Goal: Task Accomplishment & Management: Use online tool/utility

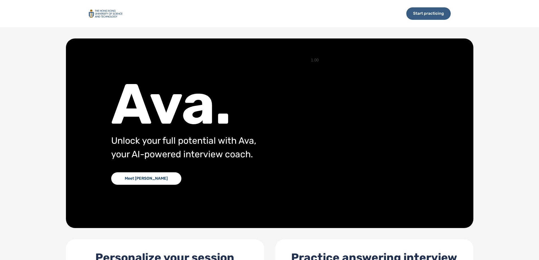
click at [430, 20] on div "Start practicing" at bounding box center [428, 13] width 44 height 12
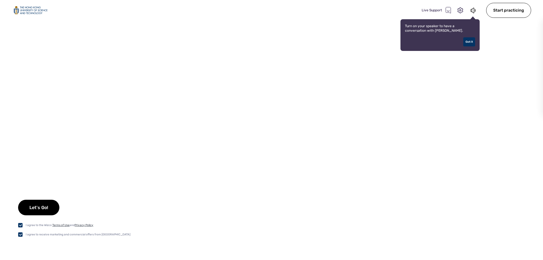
checkbox input "true"
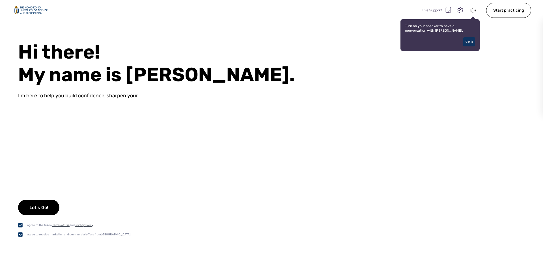
click at [467, 41] on div "Got it" at bounding box center [469, 41] width 12 height 9
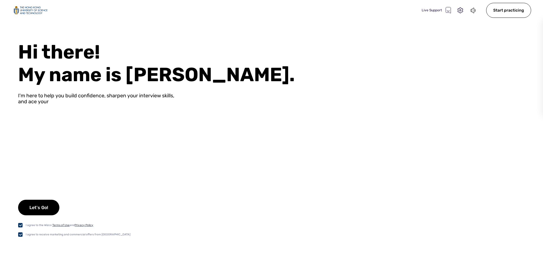
click at [475, 12] on icon at bounding box center [473, 10] width 6 height 7
click at [49, 206] on div "Let's Go!" at bounding box center [38, 208] width 41 height 16
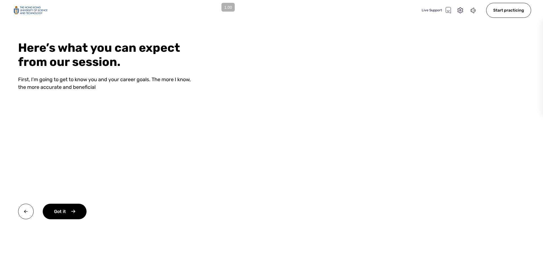
click at [333, 122] on video at bounding box center [380, 130] width 326 height 260
click at [65, 209] on div "Got it" at bounding box center [65, 212] width 44 height 16
click at [72, 210] on div "Okay" at bounding box center [64, 212] width 43 height 16
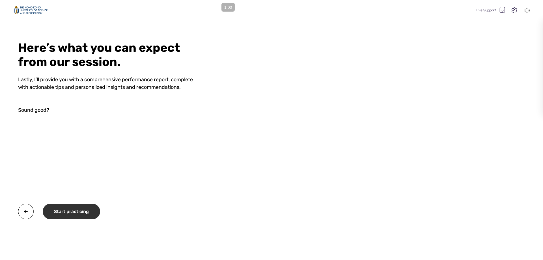
click at [76, 213] on div "Start practicing" at bounding box center [71, 212] width 57 height 16
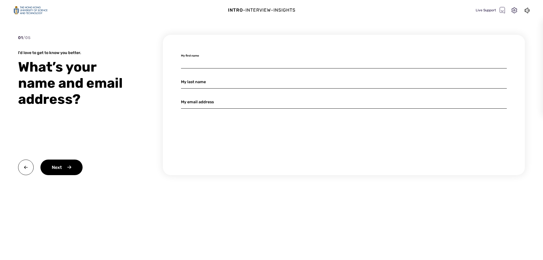
click at [210, 64] on input at bounding box center [344, 61] width 326 height 13
click at [280, 58] on input at bounding box center [344, 61] width 326 height 13
type input "[PERSON_NAME]"
click at [213, 83] on input "[PERSON_NAME]" at bounding box center [344, 81] width 326 height 13
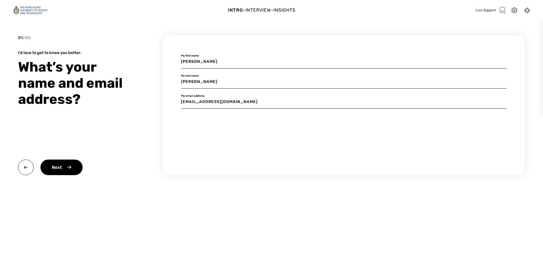
click at [238, 62] on input "[PERSON_NAME]" at bounding box center [344, 61] width 326 height 13
click at [334, 94] on div "[PERSON_NAME] My first name [PERSON_NAME] My last name [PERSON_NAME][EMAIL_ADDR…" at bounding box center [344, 105] width 362 height 140
click at [262, 100] on input "[EMAIL_ADDRESS][DOMAIN_NAME]" at bounding box center [344, 101] width 326 height 13
type input "[EMAIL_ADDRESS][DOMAIN_NAME]"
click at [76, 169] on div "Next" at bounding box center [61, 167] width 42 height 16
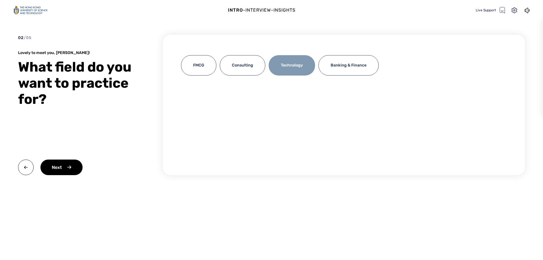
click at [301, 72] on div "Technology" at bounding box center [292, 65] width 46 height 20
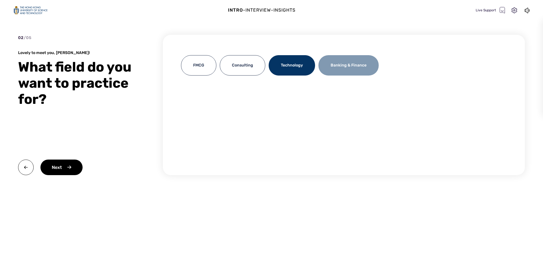
click at [352, 65] on div "Banking & Finance" at bounding box center [348, 65] width 60 height 20
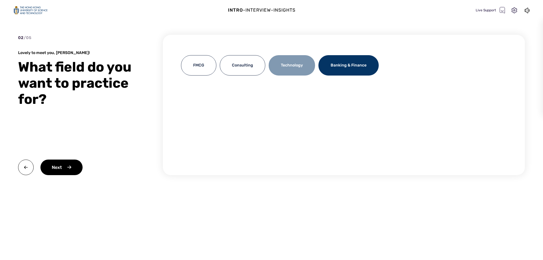
click at [299, 69] on div "Technology" at bounding box center [292, 65] width 46 height 20
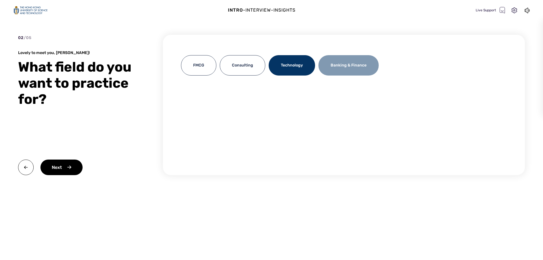
click at [345, 68] on div "Banking & Finance" at bounding box center [348, 65] width 60 height 20
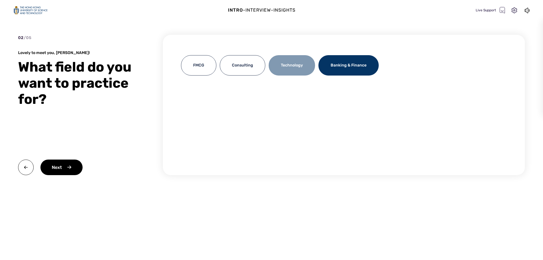
click at [285, 69] on div "Technology" at bounding box center [292, 65] width 46 height 20
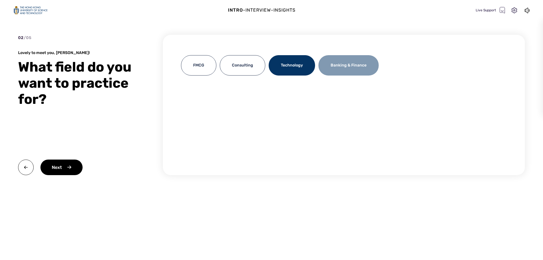
click at [366, 70] on div "Banking & Finance" at bounding box center [348, 65] width 60 height 20
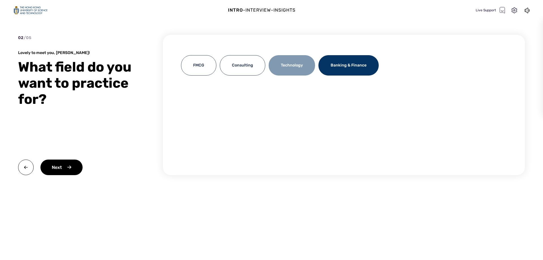
click at [291, 65] on div "Technology" at bounding box center [292, 65] width 46 height 20
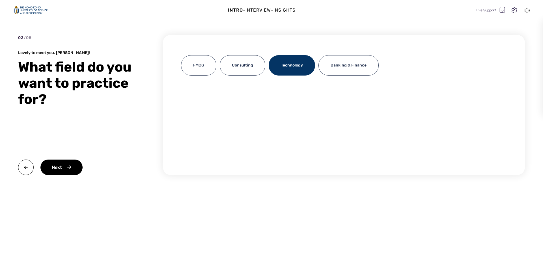
click at [344, 77] on div "FMCG Consulting Technology Banking & Finance" at bounding box center [344, 67] width 326 height 24
click at [338, 73] on div "Banking & Finance" at bounding box center [348, 65] width 60 height 20
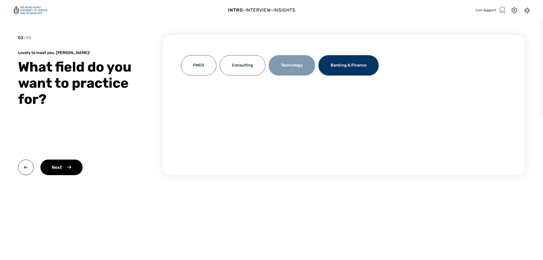
click at [293, 71] on div "Technology" at bounding box center [292, 65] width 46 height 20
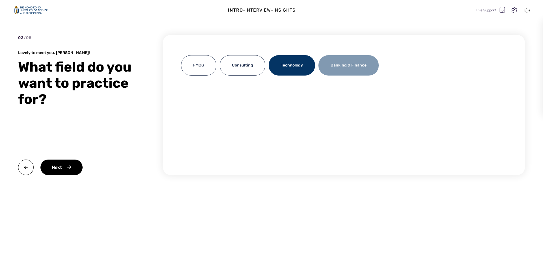
click at [355, 66] on div "Banking & Finance" at bounding box center [348, 65] width 60 height 20
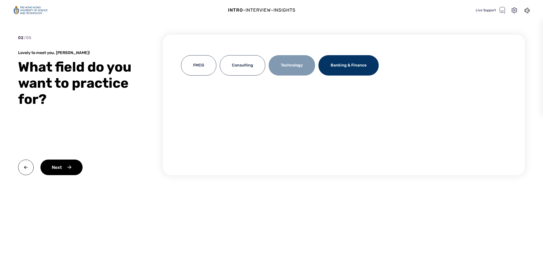
click at [296, 62] on div "Technology" at bounding box center [292, 65] width 46 height 20
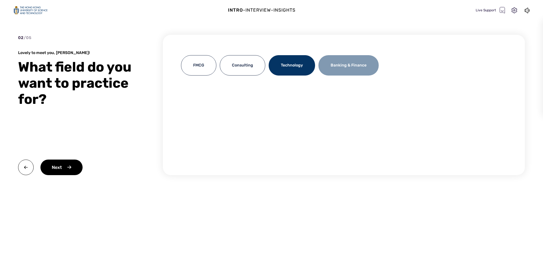
click at [341, 66] on div "Banking & Finance" at bounding box center [348, 65] width 60 height 20
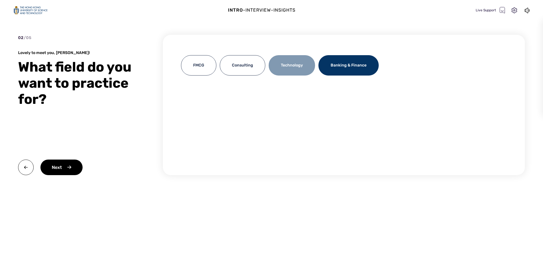
click at [295, 67] on div "Technology" at bounding box center [292, 65] width 46 height 20
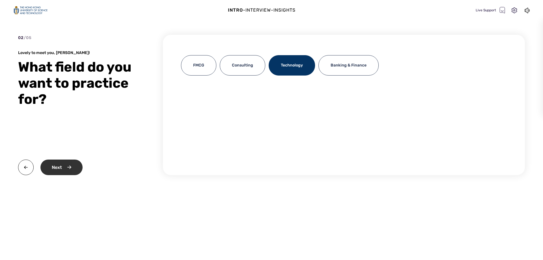
click at [64, 167] on div "Next" at bounding box center [61, 167] width 42 height 16
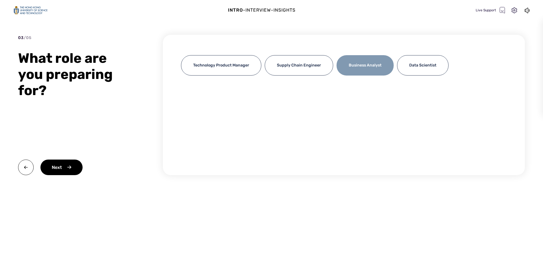
click at [362, 68] on div "Business Analyst" at bounding box center [364, 65] width 57 height 20
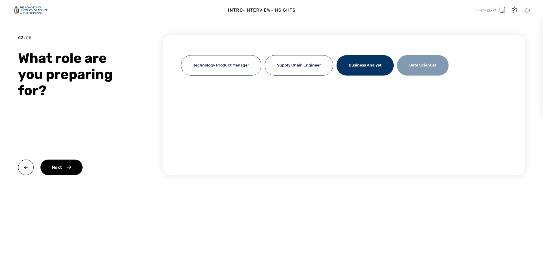
click at [429, 69] on div "Data Scientist" at bounding box center [422, 65] width 51 height 20
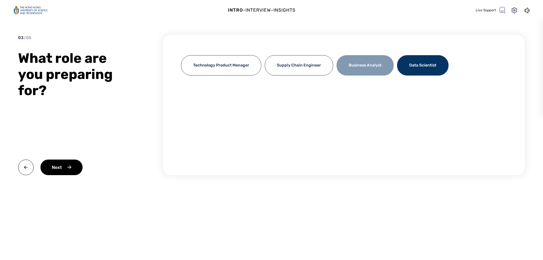
click at [359, 65] on div "Business Analyst" at bounding box center [364, 65] width 57 height 20
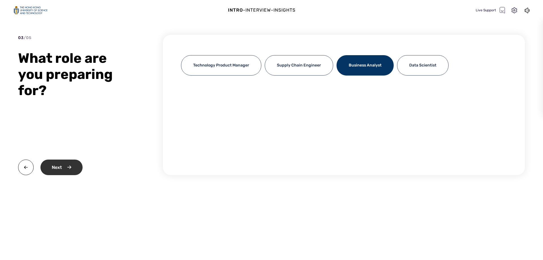
click at [71, 167] on div "Next" at bounding box center [61, 167] width 42 height 16
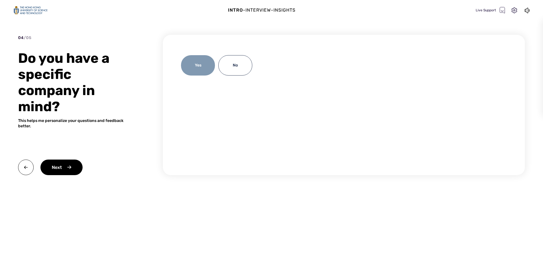
click at [206, 68] on div "Yes" at bounding box center [198, 65] width 34 height 20
click at [79, 164] on div "Next" at bounding box center [61, 167] width 42 height 16
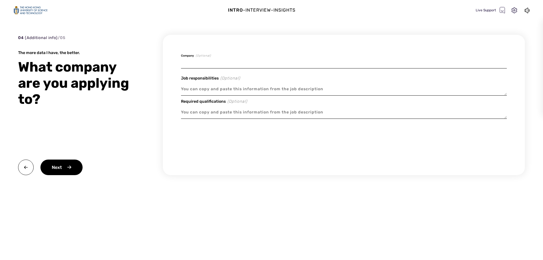
click at [230, 63] on input at bounding box center [344, 61] width 326 height 13
click at [226, 91] on textarea at bounding box center [344, 89] width 326 height 13
click at [209, 60] on input at bounding box center [344, 61] width 326 height 13
paste input "Digital & IT Graduate Trainee Programme"
type textarea "x"
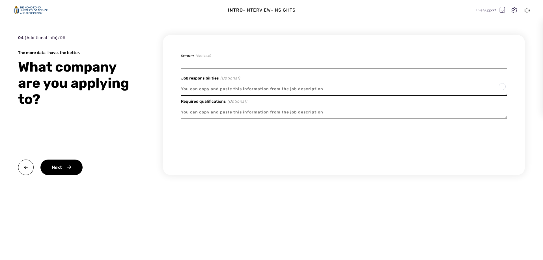
type input "Digital & IT Graduate Trainee Programme"
type textarea "x"
click at [219, 91] on textarea "To enrich screen reader interactions, please activate Accessibility in Grammarl…" at bounding box center [344, 89] width 326 height 13
paste textarea "Digital & IT Graduate Trainee Programme"
type textarea "x"
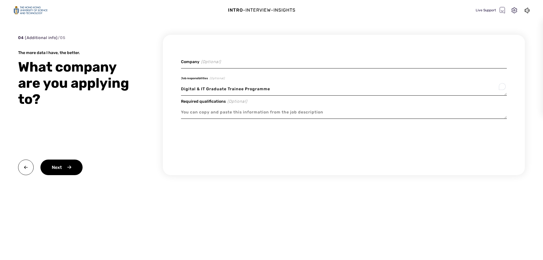
type textarea "Digital & IT Graduate Trainee Programme"
click at [243, 71] on div "Company (Optional) Job responsibilities (Optional) Digital & IT Graduate Traine…" at bounding box center [344, 88] width 326 height 66
click at [247, 64] on input at bounding box center [344, 61] width 326 height 13
type textarea "x"
type input "C"
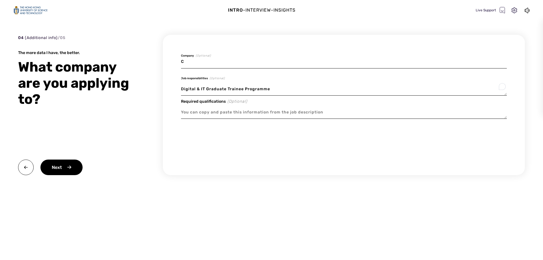
type textarea "x"
type input "Ca"
type textarea "x"
type input "Cat"
type textarea "x"
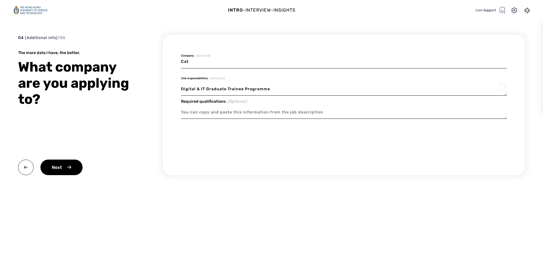
type input "Cath"
type textarea "x"
type input "Catha"
type textarea "x"
type input "Cathay"
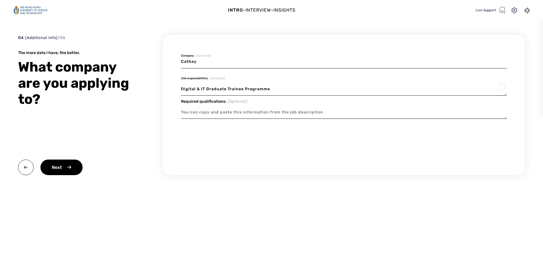
type textarea "x"
type input "Cathay"
type textarea "x"
type input "Cathay P"
type textarea "x"
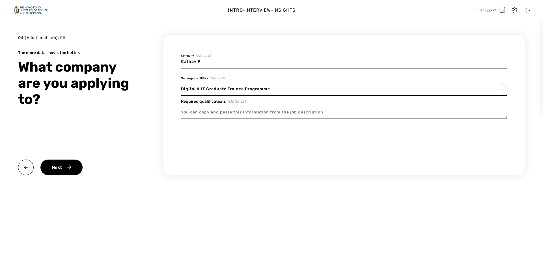
type input "Cathay Pa"
type textarea "x"
type input "Cathay Pac"
type textarea "x"
type input "Cathay Paci"
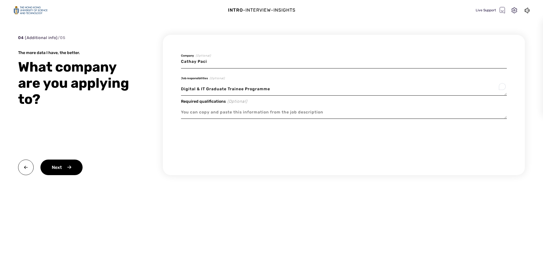
type textarea "x"
type input "Cathay Pacif"
type textarea "x"
type input "[PERSON_NAME]"
type textarea "x"
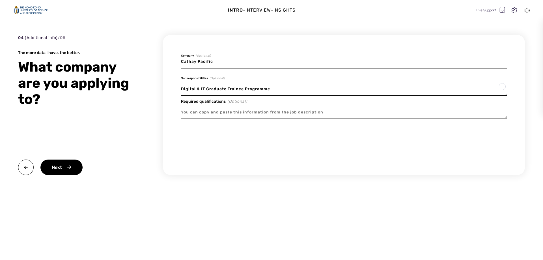
type input "Cathay Pacific"
click at [225, 113] on textarea "To enrich screen reader interactions, please activate Accessibility in Grammarl…" at bounding box center [344, 112] width 326 height 13
drag, startPoint x: 290, startPoint y: 85, endPoint x: 126, endPoint y: 76, distance: 163.7
click at [126, 76] on div "04 (Additional info) / 05 The more data I have, the better. What company are yo…" at bounding box center [271, 115] width 507 height 161
click at [301, 88] on textarea "Digital & IT Graduate Trainee Programme" at bounding box center [344, 89] width 326 height 13
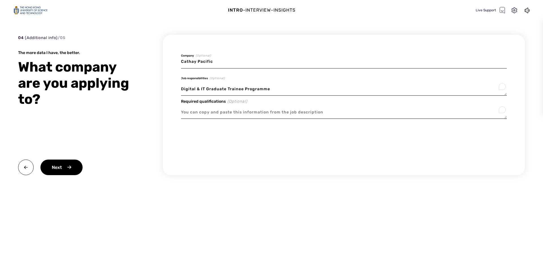
type textarea "x"
type textarea "Digital & IT Graduate Trainee Programme:"
type textarea "x"
type textarea "Digital & IT Graduate Trainee Programme:"
paste textarea "At Cathay, our Digital and IT Team plays an important role in shaping the futur…"
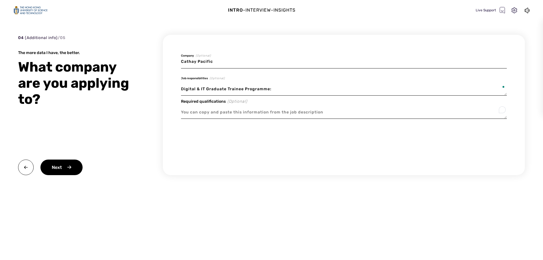
type textarea "x"
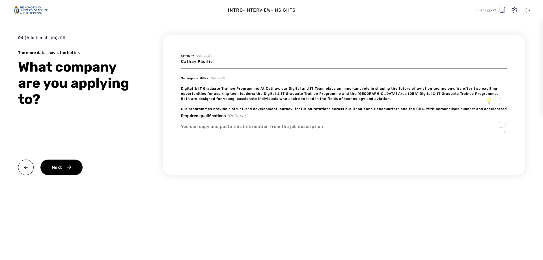
type textarea "Digital & IT Graduate Trainee Programme: At Cathay, our Digital and IT Team pla…"
click at [258, 100] on textarea "Digital & IT Graduate Trainee Programme: At Cathay, our Digital and IT Team pla…" at bounding box center [344, 96] width 326 height 27
click at [235, 126] on textarea "To enrich screen reader interactions, please activate Accessibility in Grammarl…" at bounding box center [344, 126] width 326 height 13
paste textarea "IT Solution Centre: Gain insights into the software development lifecycle, from…"
type textarea "x"
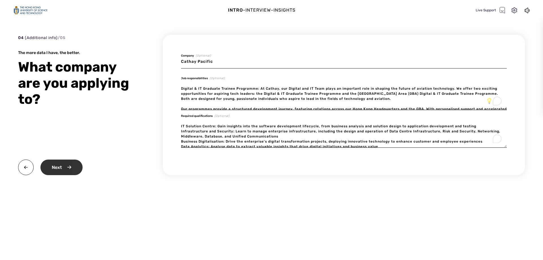
type textarea "IT Solution Centre: Gain insights into the software development lifecycle, from…"
click at [55, 169] on div "Next" at bounding box center [61, 167] width 42 height 16
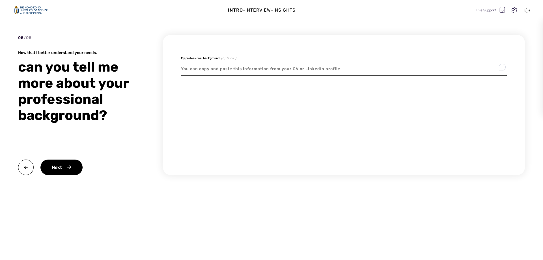
click at [283, 74] on textarea "To enrich screen reader interactions, please activate Accessibility in Grammarl…" at bounding box center [344, 68] width 326 height 13
click at [256, 69] on textarea "To enrich screen reader interactions, please activate Accessibility in Grammarl…" at bounding box center [344, 68] width 326 height 13
click at [329, 69] on textarea "To enrich screen reader interactions, please activate Accessibility in Grammarl…" at bounding box center [344, 68] width 326 height 13
paste textarea "[URL][DOMAIN_NAME][PERSON_NAME]"
type textarea "x"
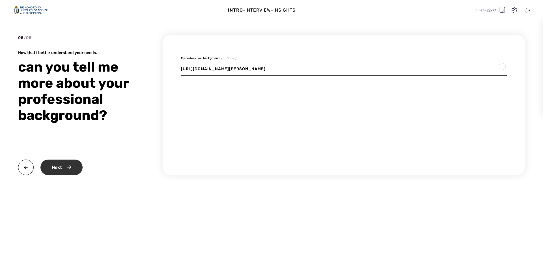
type textarea "[URL][DOMAIN_NAME][PERSON_NAME]"
drag, startPoint x: 61, startPoint y: 166, endPoint x: 63, endPoint y: 156, distance: 10.9
click at [63, 156] on div "05 / 05 Now that I better understand your needs, can you tell me more about you…" at bounding box center [77, 105] width 119 height 140
click at [64, 167] on div "Next" at bounding box center [61, 167] width 42 height 16
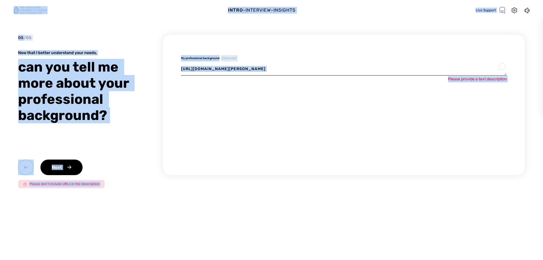
click at [333, 64] on textarea "[URL][DOMAIN_NAME][PERSON_NAME]" at bounding box center [344, 68] width 326 height 13
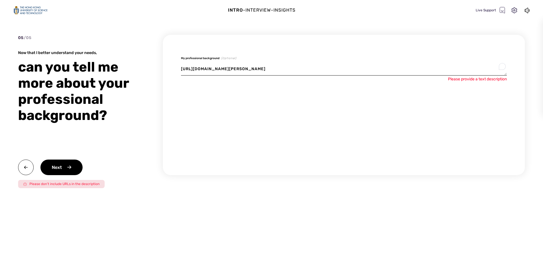
click at [333, 64] on textarea "[URL][DOMAIN_NAME][PERSON_NAME]" at bounding box center [344, 68] width 326 height 13
type textarea "x"
click at [217, 64] on textarea "To enrich screen reader interactions, please activate Accessibility in Grammarl…" at bounding box center [344, 68] width 326 height 13
click at [217, 69] on textarea "To enrich screen reader interactions, please activate Accessibility in Grammarl…" at bounding box center [344, 68] width 326 height 13
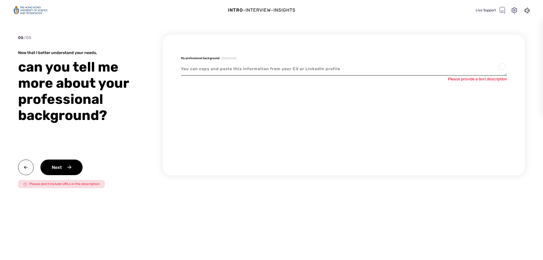
type textarea "x"
type textarea "S"
type textarea "x"
type textarea "Sr"
type textarea "x"
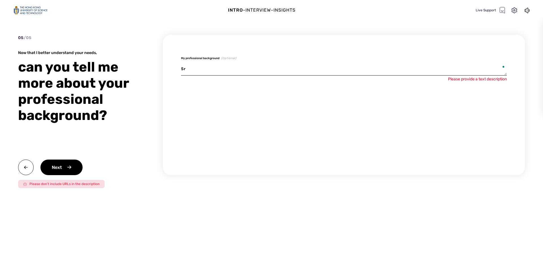
type textarea "Sra"
type textarea "x"
type textarea "Sr"
type textarea "x"
type textarea "S"
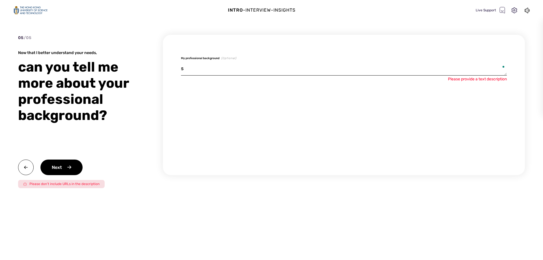
type textarea "x"
type textarea "A"
type textarea "x"
type textarea "Af"
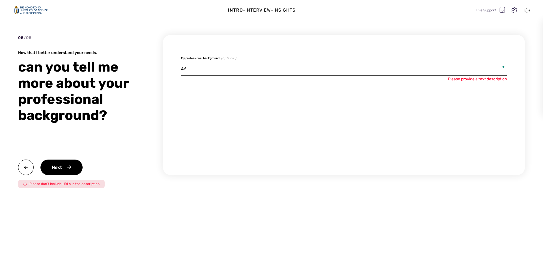
type textarea "x"
type textarea "Aft"
type textarea "x"
type textarea "Afte"
type textarea "x"
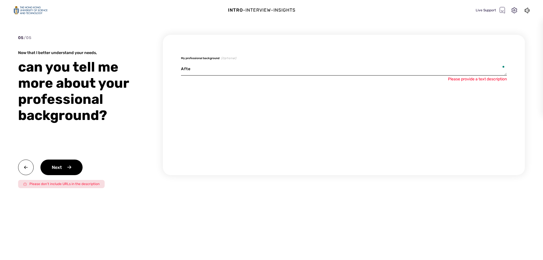
type textarea "After"
type textarea "x"
type textarea "After"
type textarea "x"
type textarea "After g"
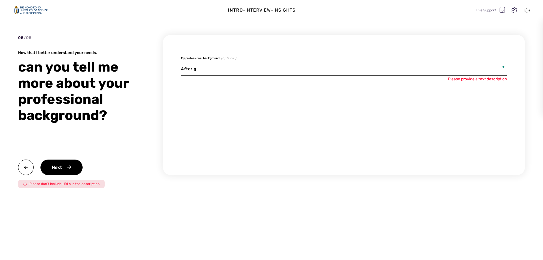
type textarea "x"
type textarea "After gr"
type textarea "x"
type textarea "After gra"
type textarea "x"
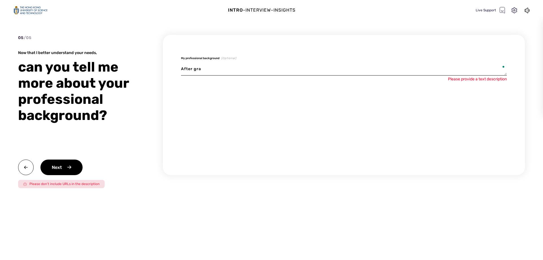
type textarea "After grad"
type textarea "x"
type textarea "After gradu"
type textarea "x"
type textarea "After gradua"
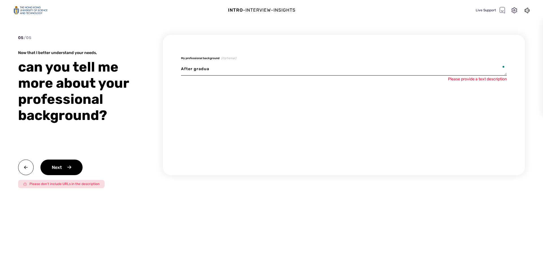
type textarea "x"
type textarea "After graduat"
type textarea "x"
type textarea "After graduate"
type textarea "x"
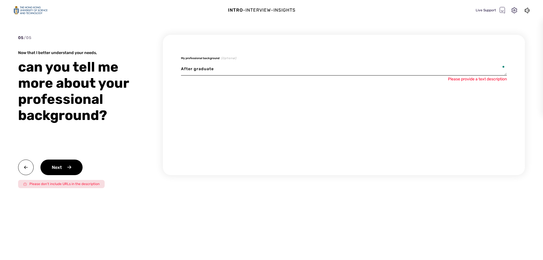
type textarea "After graduate"
type textarea "x"
type textarea "After graduate f"
type textarea "x"
type textarea "After graduate fr"
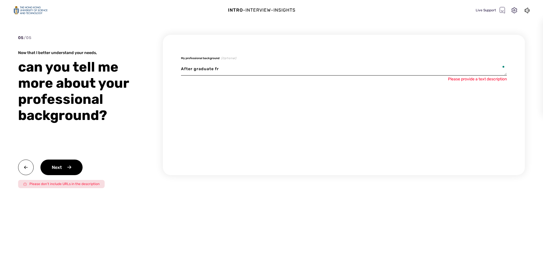
type textarea "x"
type textarea "After graduate fro"
type textarea "x"
type textarea "After graduate from"
type textarea "x"
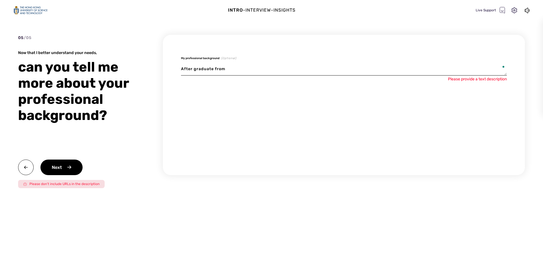
type textarea "After graduate from"
type textarea "x"
type textarea "After graduate from h"
type textarea "x"
type textarea "After graduate from hi"
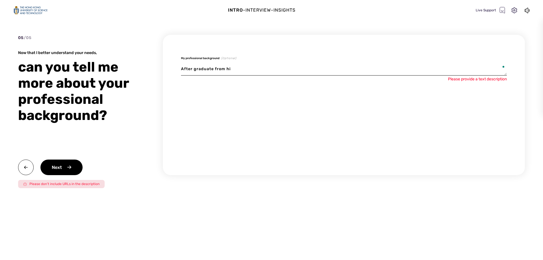
type textarea "x"
type textarea "After graduate from high"
type textarea "x"
type textarea "After graduate from high"
type textarea "x"
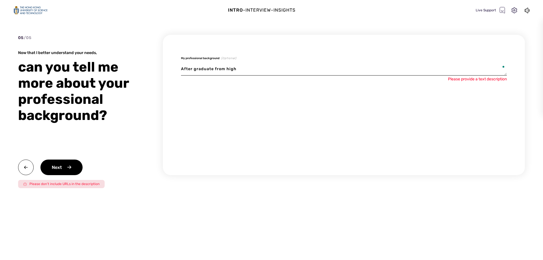
type textarea "After graduate from high s"
type textarea "x"
type textarea "After graduate from high sc"
type textarea "x"
type textarea "After graduate from high sch"
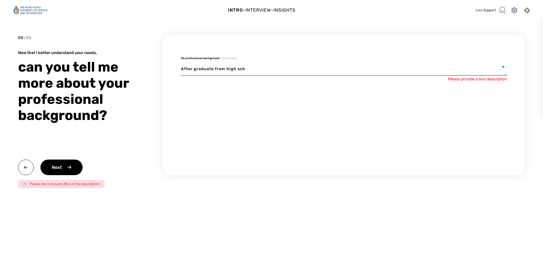
type textarea "x"
type textarea "After graduate from high scho"
type textarea "x"
type textarea "After graduate from [GEOGRAPHIC_DATA]"
type textarea "x"
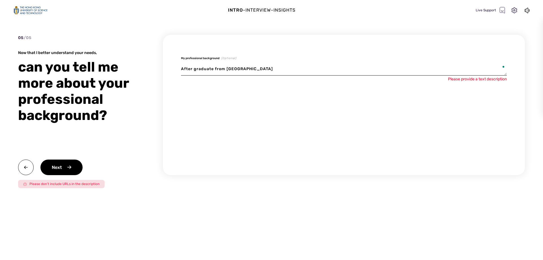
type textarea "After graduate from high school"
type textarea "x"
type textarea "After graduate from high school,"
type textarea "x"
type textarea "After graduate from high school,"
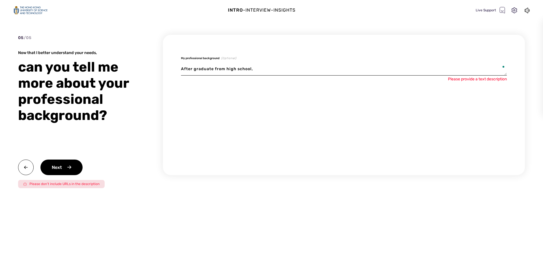
type textarea "x"
type textarea "After graduate from high school, I"
type textarea "x"
type textarea "After graduate from high school, I"
drag, startPoint x: 291, startPoint y: 66, endPoint x: 128, endPoint y: 65, distance: 163.4
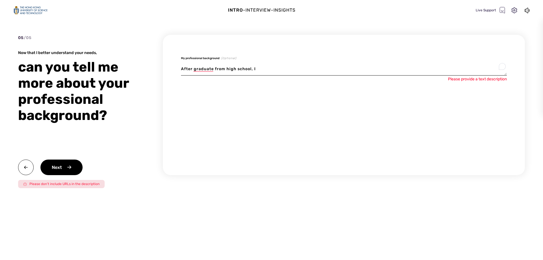
click at [128, 65] on div "05 / 05 Now that I better understand your needs, can you tell me more about you…" at bounding box center [271, 115] width 507 height 161
paste textarea "I would like to provide more information about my education. After secondary sc…"
type textarea "x"
type textarea "I would like to provide more information about my education. After secondary sc…"
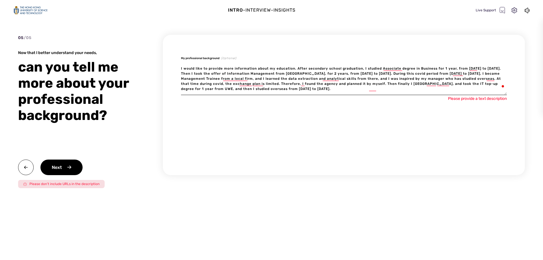
click at [436, 88] on textarea "I would like to provide more information about my education. After secondary sc…" at bounding box center [344, 78] width 326 height 33
type textarea "x"
type textarea "I would like to provide more information about my education. After secondary sc…"
type textarea "x"
type textarea "I would like to provide more information about my education. After secondary sc…"
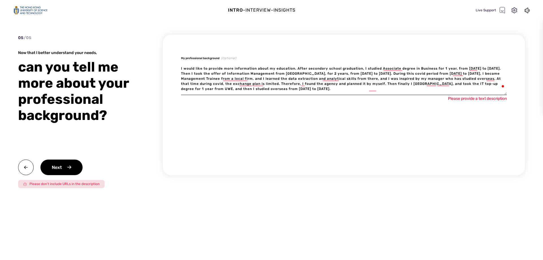
drag, startPoint x: 297, startPoint y: 68, endPoint x: 137, endPoint y: 65, distance: 160.6
click at [137, 65] on div "05 / 05 Now that I better understand your needs, can you tell me more about you…" at bounding box center [271, 115] width 507 height 161
type textarea "x"
type textarea "After secondary school graduation, I studied Associate degree in Business for 1…"
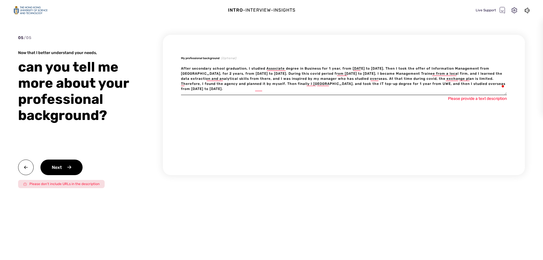
click at [403, 86] on textarea "After secondary school graduation, I studied Associate degree in Business for 1…" at bounding box center [344, 78] width 326 height 33
click at [490, 86] on textarea "After secondary school graduation, I studied Associate degree in Business for 1…" at bounding box center [344, 78] width 326 height 33
click at [311, 86] on textarea "After secondary school graduation, I studied Associate degree in Business for 1…" at bounding box center [344, 78] width 326 height 33
type textarea "x"
type textarea "After secondary school graduation, I studied Associate degree in Business for 1…"
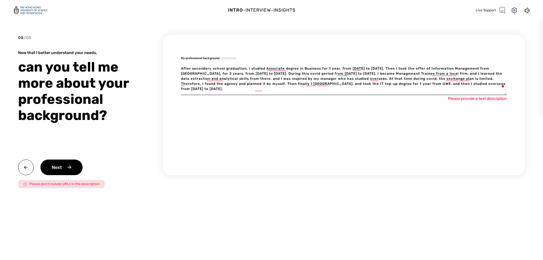
type textarea "x"
type textarea "After secondary school graduation, I studied Associate degree in Business for 1…"
type textarea "x"
type textarea "After secondary school graduation, I studied Associate degree in Business for 1…"
type textarea "x"
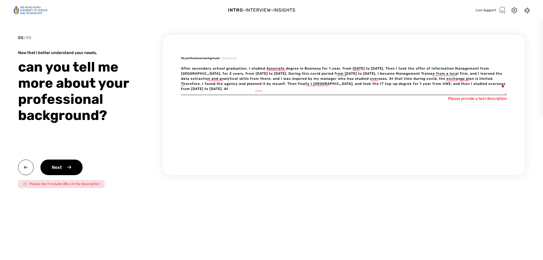
type textarea "After secondary school graduation, I studied Associate degree in Business for 1…"
type textarea "x"
type textarea "After secondary school graduation, I studied Associate degree in Business for 1…"
type textarea "x"
type textarea "After secondary school graduation, I studied Associate degree in Business for 1…"
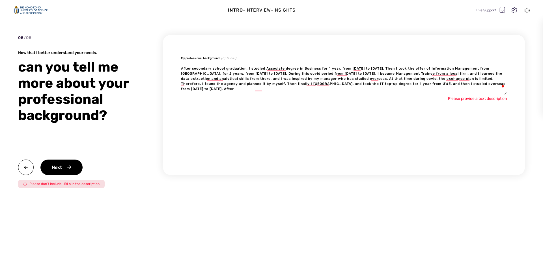
type textarea "x"
type textarea "After secondary school graduation, I studied Associate degree in Business for 1…"
type textarea "x"
type textarea "After secondary school graduation, I studied Associate degree in Business for 1…"
type textarea "x"
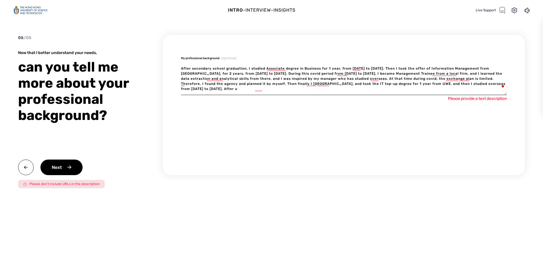
type textarea "After secondary school graduation, I studied Associate degree in Business for 1…"
type textarea "x"
type textarea "After secondary school graduation, I studied Associate degree in Business for 1…"
type textarea "x"
type textarea "After secondary school graduation, I studied Associate degree in Business for 1…"
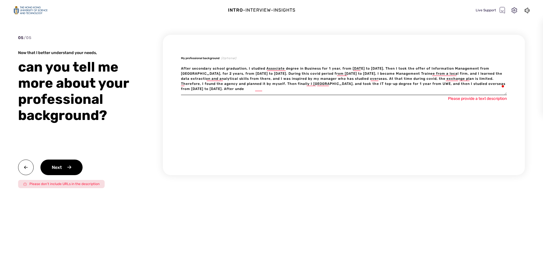
type textarea "x"
type textarea "After secondary school graduation, I studied Associate degree in Business for 1…"
type textarea "x"
type textarea "After secondary school graduation, I studied Associate degree in Business for 1…"
type textarea "x"
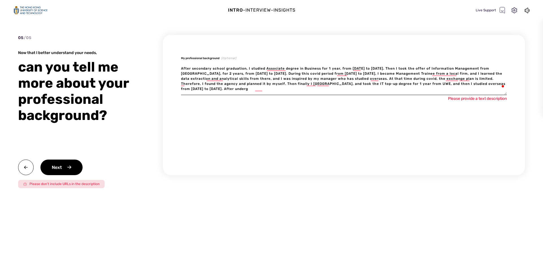
type textarea "After secondary school graduation, I studied Associate degree in Business for 1…"
type textarea "x"
type textarea "After secondary school graduation, I studied Associate degree in Business for 1…"
type textarea "x"
type textarea "After secondary school graduation, I studied Associate degree in Business for 1…"
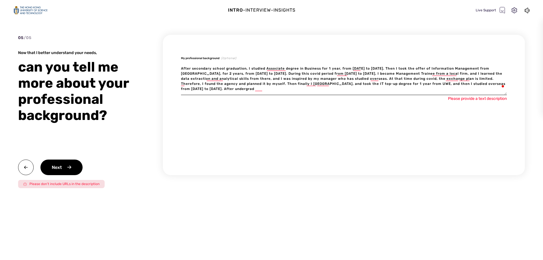
type textarea "x"
type textarea "After secondary school graduation, I studied Associate degree in Business for 1…"
type textarea "x"
type textarea "After secondary school graduation, I studied Associate degree in Business for 1…"
type textarea "x"
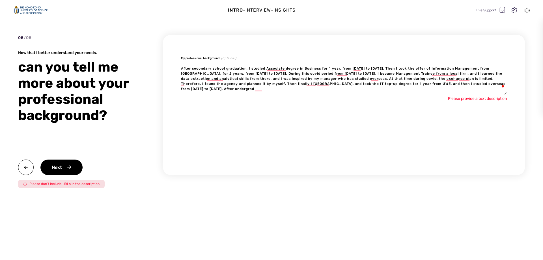
type textarea "After secondary school graduation, I studied Associate degree in Business for 1…"
type textarea "x"
type textarea "After secondary school graduation, I studied Associate degree in Business for 1…"
type textarea "x"
type textarea "After secondary school graduation, I studied Associate degree in Business for 1…"
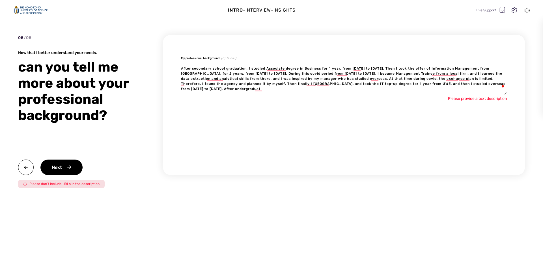
type textarea "x"
type textarea "After secondary school graduation, I studied Associate degree in Business for 1…"
type textarea "x"
type textarea "After secondary school graduation, I studied Associate degree in Business for 1…"
type textarea "x"
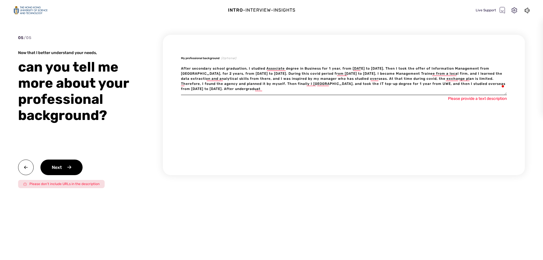
type textarea "After secondary school graduation, I studied Associate degree in Business for 1…"
type textarea "x"
type textarea "After secondary school graduation, I studied Associate degree in Business for 1…"
type textarea "x"
type textarea "After secondary school graduation, I studied Associate degree in Business for 1…"
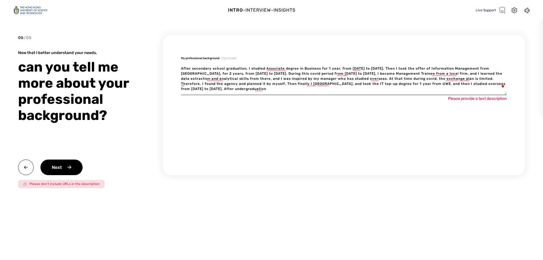
type textarea "x"
type textarea "After secondary school graduation, I studied Associate degree in Business for 1…"
type textarea "x"
type textarea "After secondary school graduation, I studied Associate degree in Business for 1…"
type textarea "x"
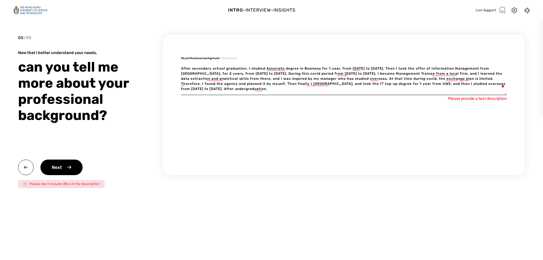
type textarea "After secondary school graduation, I studied Associate degree in Business for 1…"
type textarea "x"
type textarea "After secondary school graduation, I studied Associate degree in Business for 1…"
type textarea "x"
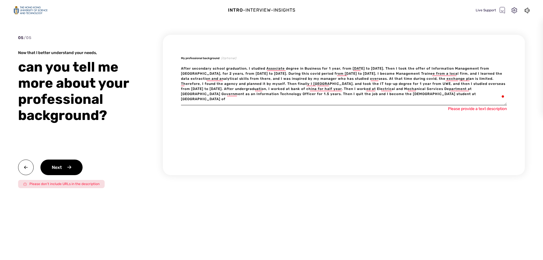
click at [456, 94] on textarea "To enrich screen reader interactions, please activate Accessibility in Grammarl…" at bounding box center [344, 83] width 326 height 43
click at [335, 98] on textarea "To enrich screen reader interactions, please activate Accessibility in Grammarl…" at bounding box center [344, 83] width 326 height 43
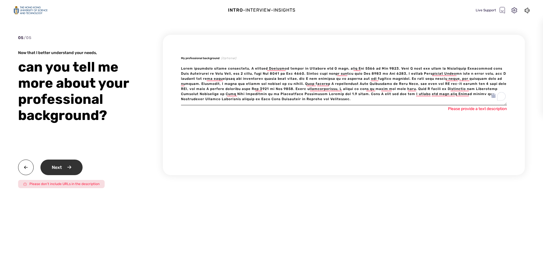
click at [66, 167] on div "Next" at bounding box center [61, 167] width 42 height 16
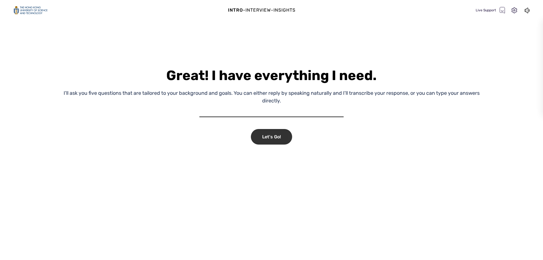
click at [268, 134] on div "Let's Go!" at bounding box center [271, 137] width 41 height 16
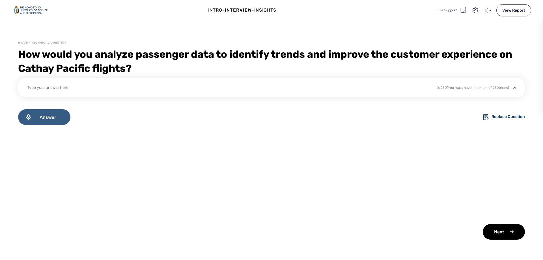
click at [57, 117] on span "Answer" at bounding box center [48, 117] width 32 height 5
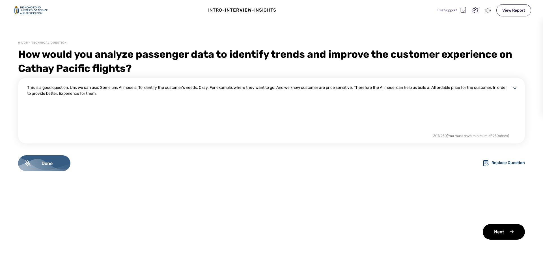
click at [50, 168] on div "Done" at bounding box center [44, 163] width 52 height 16
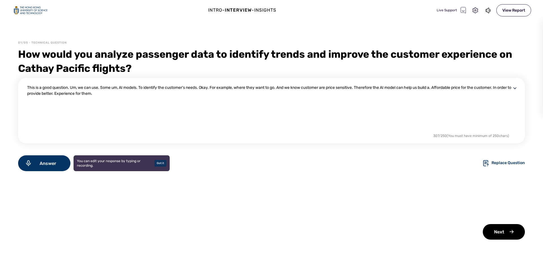
click at [163, 165] on div "Got it" at bounding box center [160, 163] width 12 height 7
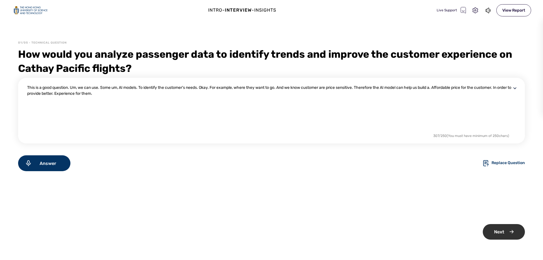
click at [503, 226] on div "Next" at bounding box center [504, 232] width 42 height 16
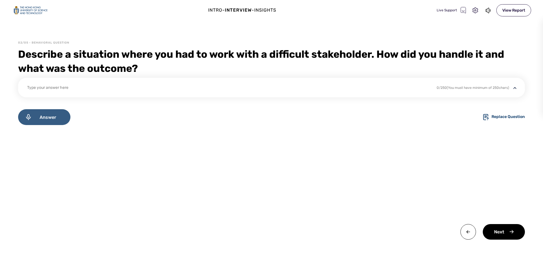
click at [58, 120] on span "Answer" at bounding box center [48, 117] width 32 height 5
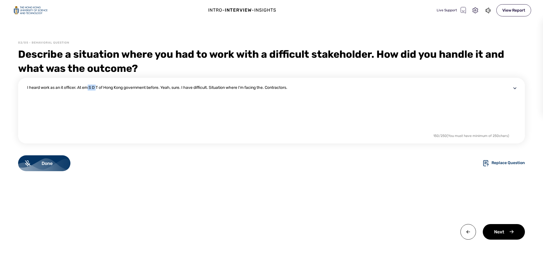
drag, startPoint x: 97, startPoint y: 88, endPoint x: 87, endPoint y: 88, distance: 9.9
click at [87, 88] on div "I heard work as an it officer. At em S D T of Hong Kong government before. Yeah…" at bounding box center [269, 109] width 484 height 48
click at [306, 91] on div "I heard work as an it officer. At em S D T of Hong Kong government before. Yeah…" at bounding box center [269, 109] width 484 height 48
click at [291, 87] on div "I heard work as an it officer. At em S D T of Hong Kong government before. Yeah…" at bounding box center [269, 109] width 484 height 48
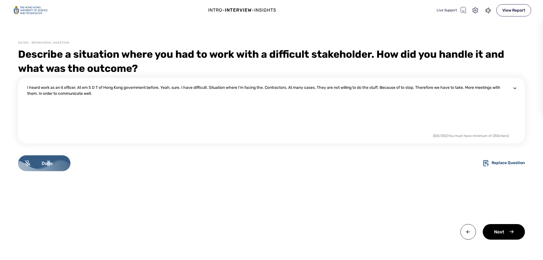
click at [48, 161] on div "Done" at bounding box center [44, 163] width 52 height 16
drag, startPoint x: 413, startPoint y: 88, endPoint x: 420, endPoint y: 89, distance: 7.1
click at [420, 89] on textarea "I heard work as an it officer. At em S D T of Hong Kong government before. Yeah…" at bounding box center [269, 109] width 484 height 48
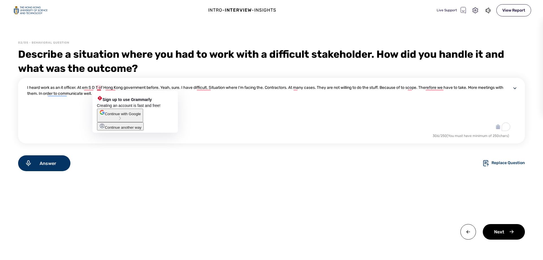
drag, startPoint x: 85, startPoint y: 87, endPoint x: 97, endPoint y: 88, distance: 12.5
click at [97, 88] on textarea "I heard work as an it officer. At em S D T of Hong Kong government before. Yeah…" at bounding box center [269, 109] width 484 height 48
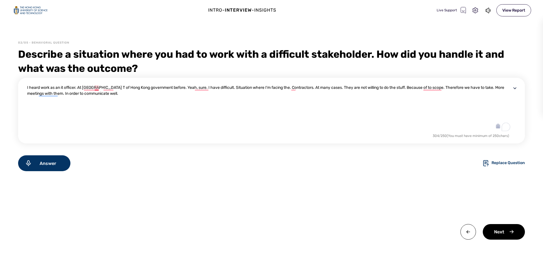
click at [98, 87] on textarea "I heard work as an it officer. At [GEOGRAPHIC_DATA] T of Hong Kong government b…" at bounding box center [269, 109] width 484 height 48
drag, startPoint x: 35, startPoint y: 87, endPoint x: 40, endPoint y: 87, distance: 5.7
click at [40, 87] on textarea "I heard work as an it officer. At EMSD of Hong Kong government before. Yeah, su…" at bounding box center [269, 109] width 484 height 48
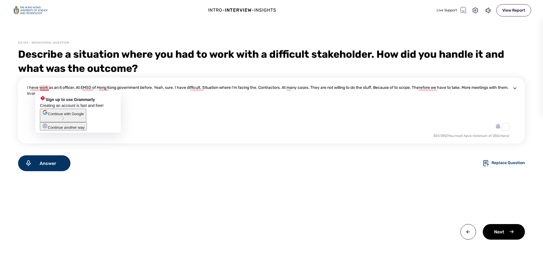
click at [48, 87] on textarea "I heve work as an it officer. At EMSD of Hong Kong government before. Yeah, sur…" at bounding box center [269, 109] width 484 height 48
click at [49, 87] on textarea "I heve work as an it officer. At EMSD of Hong Kong government before. Yeah, sur…" at bounding box center [269, 109] width 484 height 48
click at [34, 88] on textarea "I heve work as an it officer. At EMSD of Hong Kong government before. Yeah, sur…" at bounding box center [269, 109] width 484 height 48
click at [47, 88] on textarea "I have work as an it officer. At EMSD of Hong Kong government before. Yeah, sur…" at bounding box center [269, 109] width 484 height 48
click at [49, 88] on textarea "I have work as an it officer. At EMSD of Hong Kong government before. Yeah, sur…" at bounding box center [269, 109] width 484 height 48
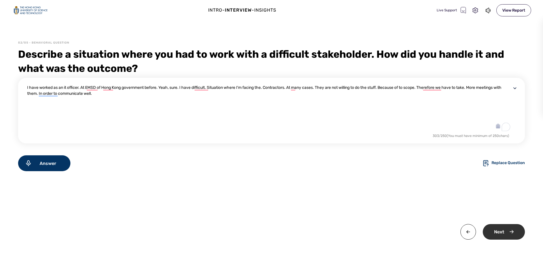
click at [515, 231] on div "Next" at bounding box center [504, 232] width 42 height 16
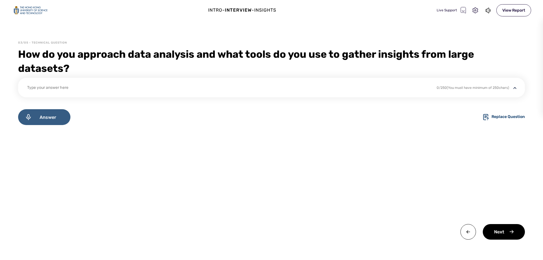
click at [55, 116] on span "Answer" at bounding box center [48, 117] width 32 height 5
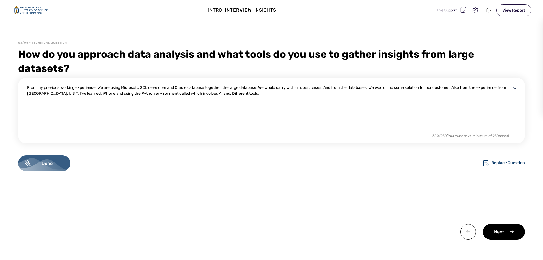
click at [59, 164] on span "Done" at bounding box center [47, 163] width 33 height 5
drag, startPoint x: 92, startPoint y: 92, endPoint x: 107, endPoint y: 94, distance: 14.8
click at [107, 94] on textarea "From my previous working experience. We are using Microsoft. SQL developer and …" at bounding box center [269, 109] width 484 height 48
click at [182, 92] on textarea "From my previous working experience. We are using Microsoft. SQL developer and …" at bounding box center [269, 109] width 484 height 48
click at [236, 94] on textarea "From my previous working experience. We are using Microsoft. SQL developer and …" at bounding box center [269, 109] width 484 height 48
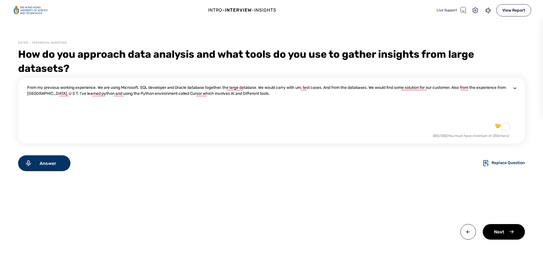
click at [303, 96] on textarea "From my previous working experience. We are using Microsoft. SQL developer and …" at bounding box center [269, 109] width 484 height 48
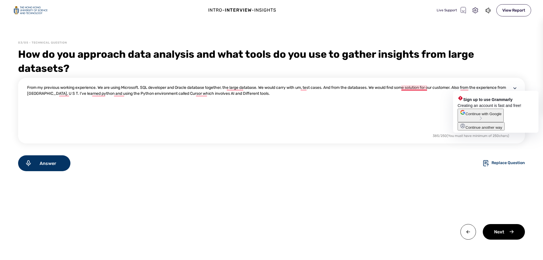
click at [412, 89] on textarea "From my previous working experience. We are using Microsoft. SQL developer and …" at bounding box center [269, 109] width 484 height 48
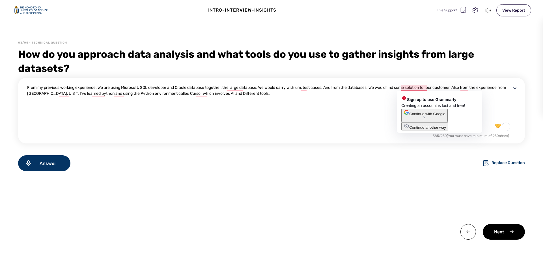
click at [362, 94] on textarea "From my previous working experience. We are using Microsoft. SQL developer and …" at bounding box center [269, 109] width 484 height 48
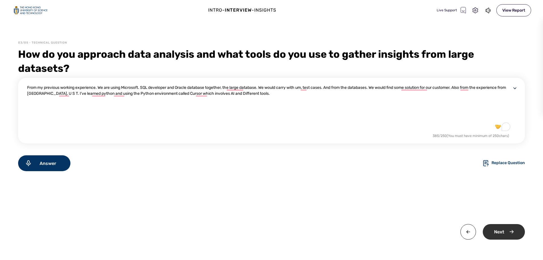
click at [500, 232] on div "Next" at bounding box center [504, 232] width 42 height 16
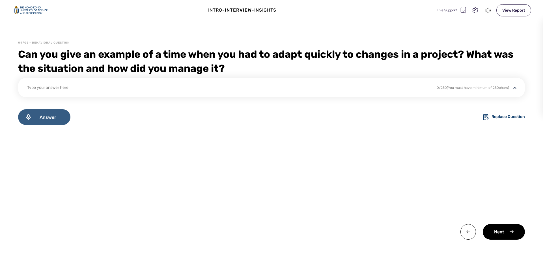
click at [57, 115] on span "Answer" at bounding box center [48, 117] width 32 height 5
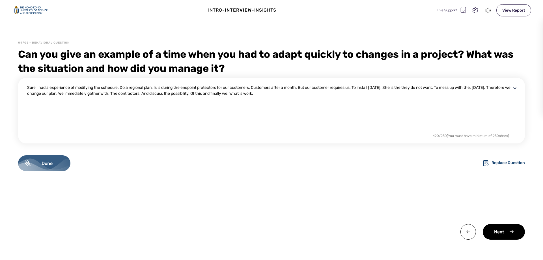
click at [68, 160] on div "Done" at bounding box center [44, 163] width 52 height 16
drag, startPoint x: 324, startPoint y: 93, endPoint x: 290, endPoint y: 92, distance: 34.2
click at [290, 92] on textarea "Sure I had a experience of modifying the schedule. Do a regional plan. Is is du…" at bounding box center [269, 109] width 484 height 48
click at [250, 93] on textarea "Sure I had a experience of modifying the schedule. Do a regional plan. Is is du…" at bounding box center [269, 109] width 484 height 48
drag, startPoint x: 249, startPoint y: 93, endPoint x: 254, endPoint y: 93, distance: 4.8
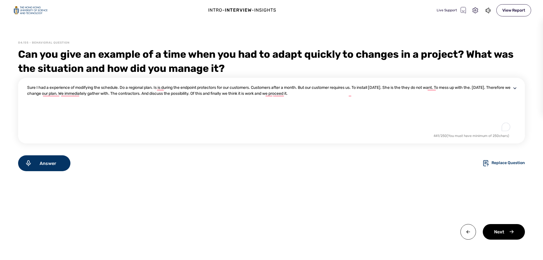
click at [254, 93] on textarea "Sure I had a experience of modifying the schedule. Do a regional plan. Is is du…" at bounding box center [269, 109] width 484 height 48
drag, startPoint x: 172, startPoint y: 94, endPoint x: 168, endPoint y: 94, distance: 4.2
click at [168, 94] on textarea "Sure I had a experience of modifying the schedule. Do a regional plan. Is is du…" at bounding box center [269, 109] width 484 height 48
click at [426, 100] on textarea "Sure I had a experience of modifying the schedule. Do a regional plan. Is is du…" at bounding box center [269, 109] width 484 height 48
drag, startPoint x: 459, startPoint y: 87, endPoint x: 465, endPoint y: 87, distance: 5.1
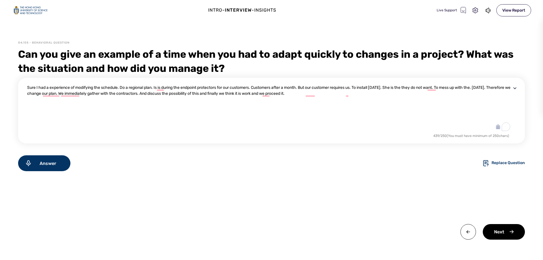
click at [465, 87] on textarea "Sure I had a experience of modifying the schedule. Do a regional plan. Is is du…" at bounding box center [269, 109] width 484 height 48
drag, startPoint x: 412, startPoint y: 88, endPoint x: 428, endPoint y: 89, distance: 15.9
click at [428, 89] on textarea "Sure I had a experience of modifying the schedule. Do a regional plan. Is is du…" at bounding box center [269, 109] width 484 height 48
drag, startPoint x: 361, startPoint y: 88, endPoint x: 364, endPoint y: 87, distance: 3.4
click at [364, 87] on textarea "Sure I had a experience of modifying the schedule. Do a regional plan. Is is du…" at bounding box center [269, 109] width 484 height 48
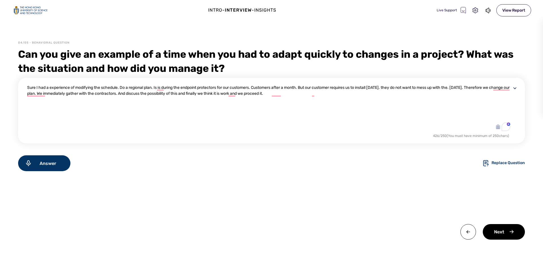
drag, startPoint x: 123, startPoint y: 87, endPoint x: 146, endPoint y: 87, distance: 22.4
click at [146, 87] on textarea "Sure I had a experience of modifying the schedule. Do a regional plan. Is is du…" at bounding box center [269, 109] width 484 height 48
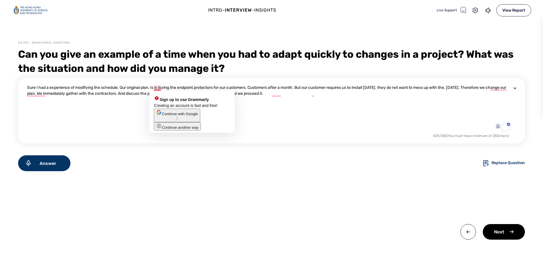
drag, startPoint x: 152, startPoint y: 87, endPoint x: 163, endPoint y: 85, distance: 11.2
click at [163, 85] on textarea "Sure I had a experience of modifying the schedule. Our original plan. Is is dur…" at bounding box center [269, 109] width 484 height 48
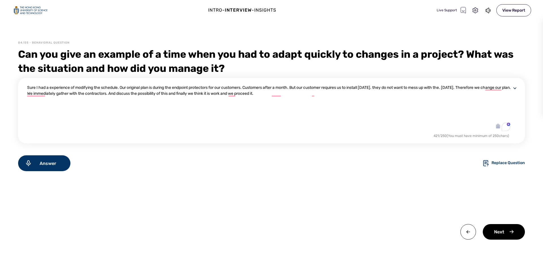
drag, startPoint x: 157, startPoint y: 87, endPoint x: 169, endPoint y: 87, distance: 11.0
click at [169, 87] on textarea "Sure I had a experience of modifying the schedule. Our original plan is during …" at bounding box center [269, 109] width 484 height 48
type textarea "Sure I had a experience of modifying the schedule. Our original plan is install…"
click at [513, 230] on div "Next" at bounding box center [504, 232] width 42 height 16
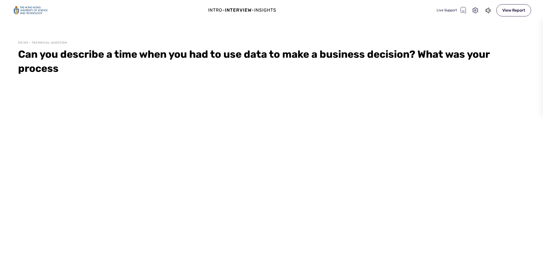
click at [357, 98] on div "05/05 - Technical Question Can you describe a time when you had to use data to …" at bounding box center [271, 150] width 543 height 219
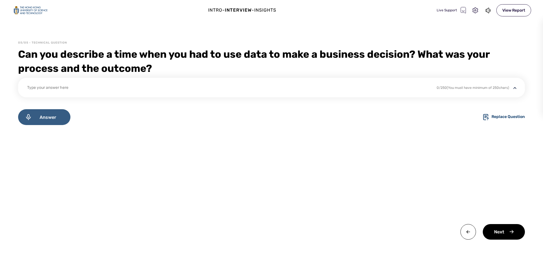
click at [51, 123] on div "Answer" at bounding box center [44, 117] width 52 height 16
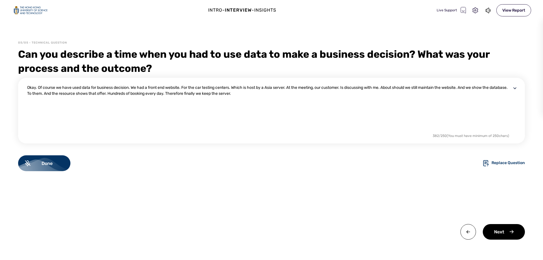
drag, startPoint x: 60, startPoint y: 167, endPoint x: 70, endPoint y: 166, distance: 10.3
click at [60, 167] on div "Done" at bounding box center [44, 163] width 52 height 16
drag, startPoint x: 271, startPoint y: 88, endPoint x: 277, endPoint y: 88, distance: 6.5
click at [277, 88] on textarea "Okay. Of course we have used data for business decision. We had a front end web…" at bounding box center [269, 109] width 484 height 48
type textarea "Okay. Of course we have used data for business decision. We had a front end web…"
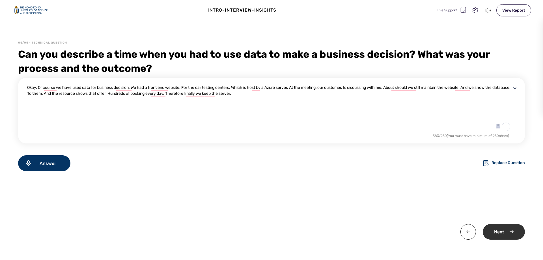
click at [506, 236] on div "Next" at bounding box center [504, 232] width 42 height 16
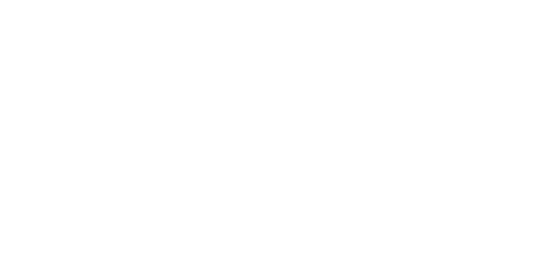
click at [192, 0] on html "x" at bounding box center [271, 0] width 543 height 0
click at [101, 0] on html "x" at bounding box center [271, 0] width 543 height 0
click at [324, 0] on html "x" at bounding box center [271, 0] width 543 height 0
click at [199, 0] on html "x" at bounding box center [271, 0] width 543 height 0
click at [166, 0] on html "x" at bounding box center [271, 0] width 543 height 0
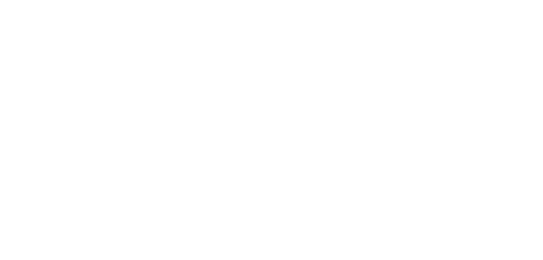
click at [293, 0] on html at bounding box center [271, 0] width 543 height 0
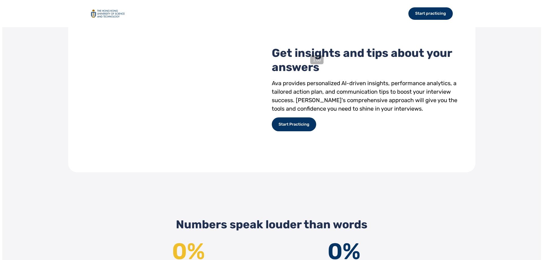
scroll to position [537, 0]
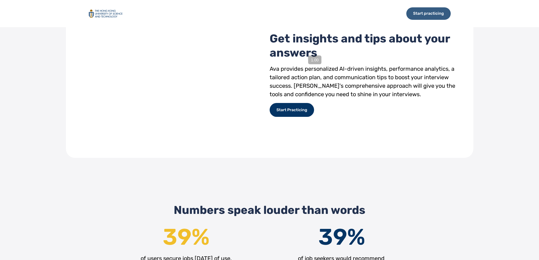
click at [418, 12] on div "Start practicing" at bounding box center [428, 13] width 44 height 12
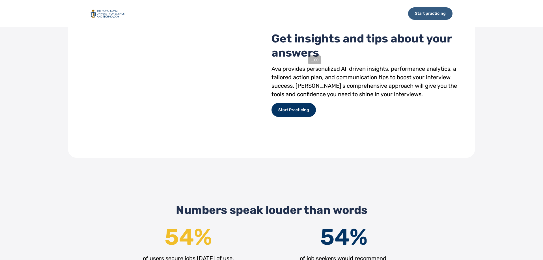
select select "default"
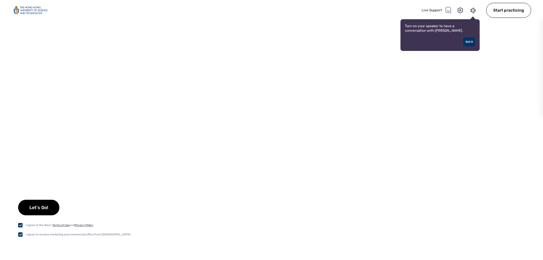
checkbox input "true"
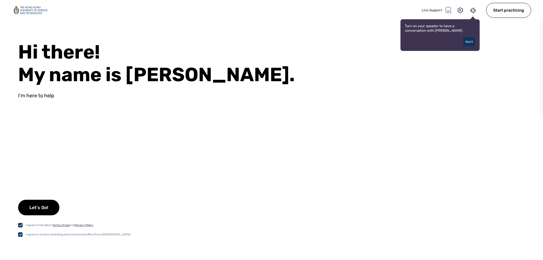
click at [475, 41] on div "Got it" at bounding box center [469, 41] width 12 height 9
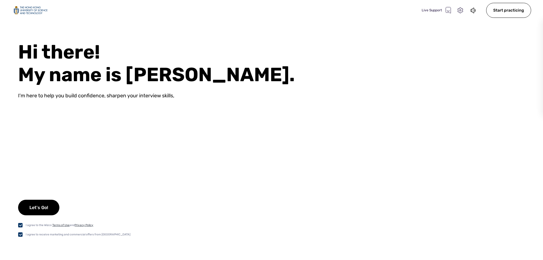
click at [460, 11] on icon at bounding box center [460, 10] width 7 height 7
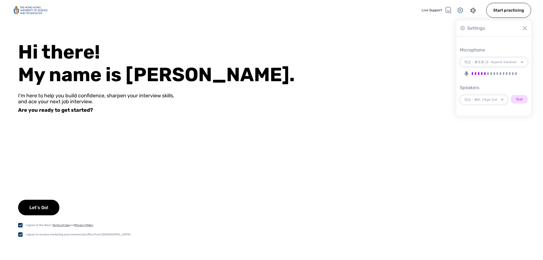
click at [464, 9] on icon at bounding box center [460, 10] width 7 height 7
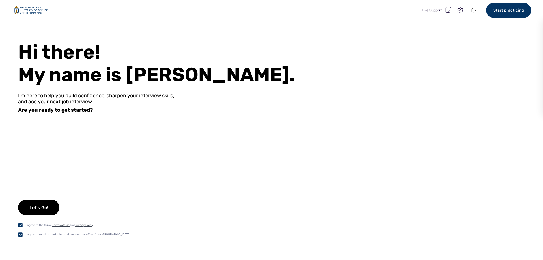
click at [504, 15] on div "Start practicing" at bounding box center [508, 10] width 45 height 15
select select "default"
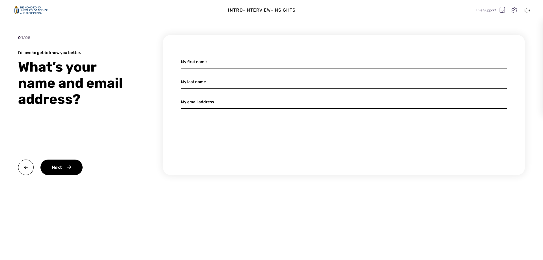
click at [512, 11] on icon at bounding box center [513, 10] width 5 height 6
click at [480, 28] on div "Settings" at bounding box center [476, 28] width 18 height 7
click at [461, 28] on icon at bounding box center [463, 28] width 6 height 6
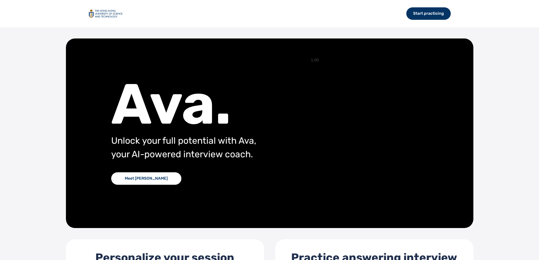
click at [423, 27] on div "Start practicing Ava. Unlock your full potential with Ava, your AI-powered inte…" at bounding box center [269, 130] width 539 height 260
click at [424, 16] on div "Start practicing" at bounding box center [428, 13] width 44 height 12
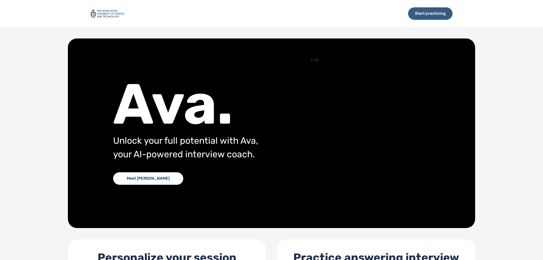
select select "default"
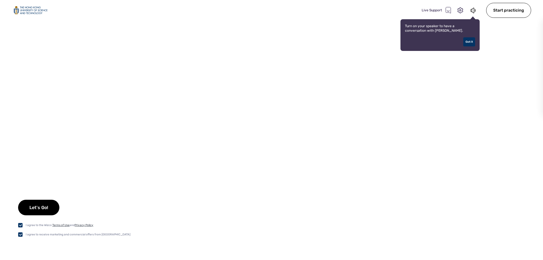
checkbox input "true"
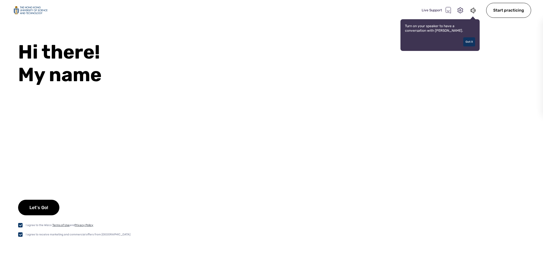
click at [468, 43] on div "Got it" at bounding box center [469, 41] width 12 height 9
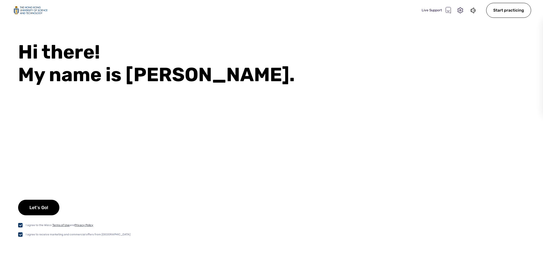
click at [445, 10] on div "Live Support" at bounding box center [436, 10] width 29 height 7
click at [459, 9] on icon at bounding box center [460, 10] width 7 height 7
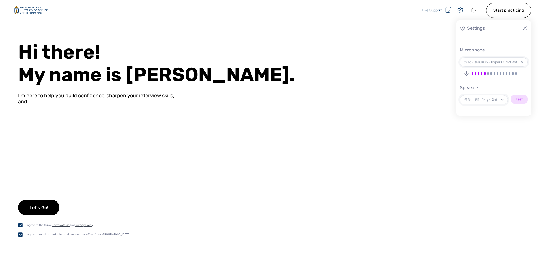
click at [473, 12] on icon at bounding box center [473, 10] width 6 height 7
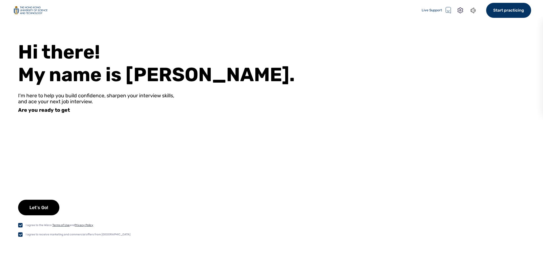
drag, startPoint x: 491, startPoint y: 5, endPoint x: 494, endPoint y: 8, distance: 3.6
click at [494, 8] on div "Start practicing" at bounding box center [508, 10] width 45 height 15
select select "default"
